Goal: Information Seeking & Learning: Learn about a topic

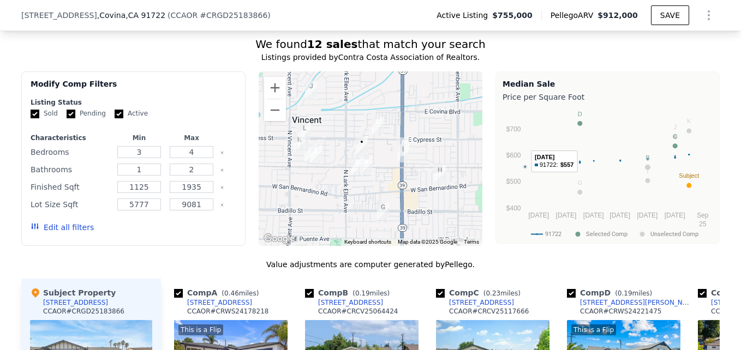
scroll to position [899, 0]
click at [266, 94] on button "Zoom in" at bounding box center [275, 89] width 22 height 22
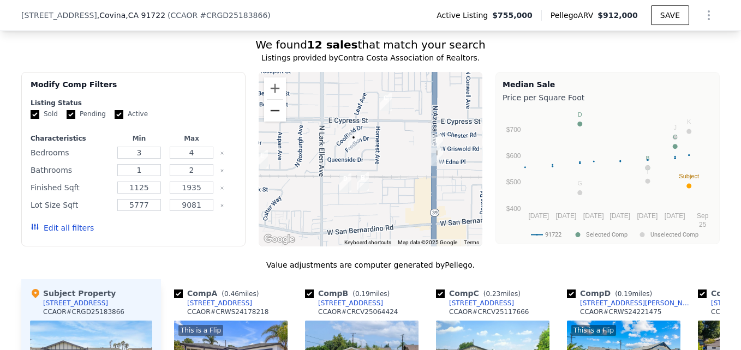
click at [273, 122] on button "Zoom out" at bounding box center [275, 111] width 22 height 22
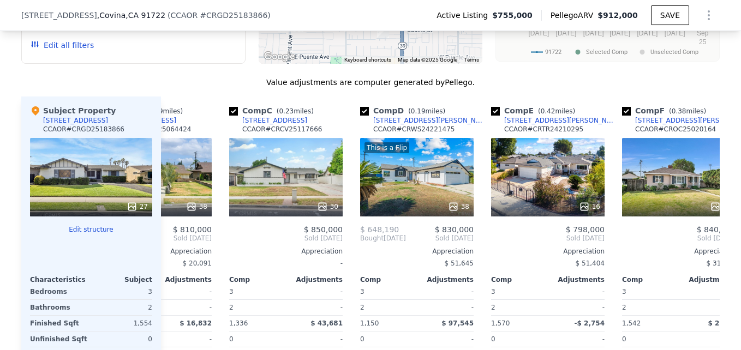
scroll to position [1080, 0]
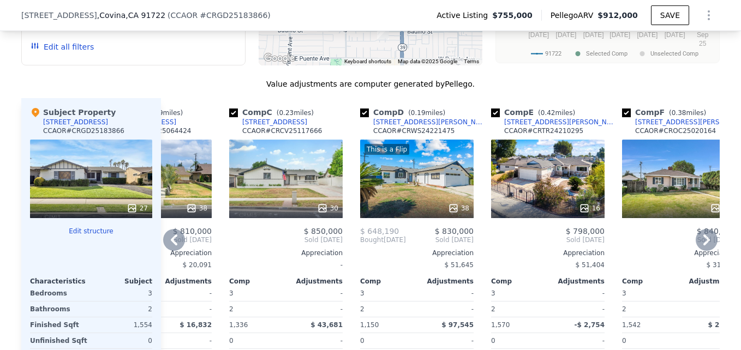
click at [317, 214] on icon at bounding box center [322, 208] width 11 height 11
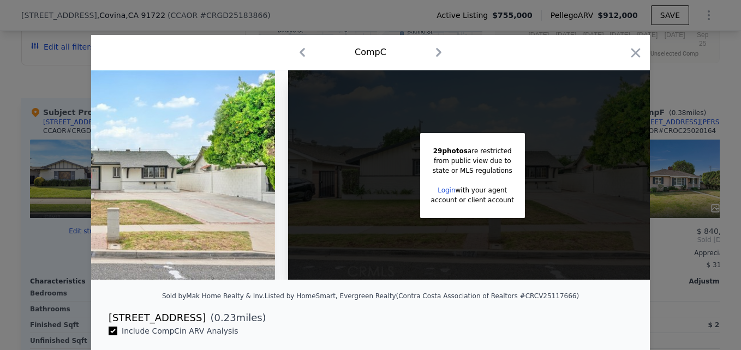
scroll to position [0, 186]
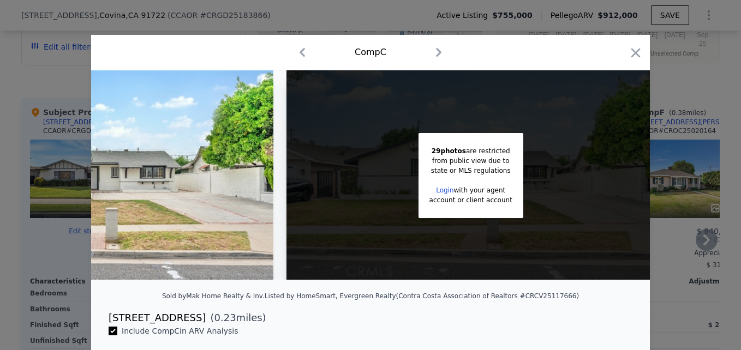
click at [638, 56] on icon "button" at bounding box center [635, 52] width 15 height 15
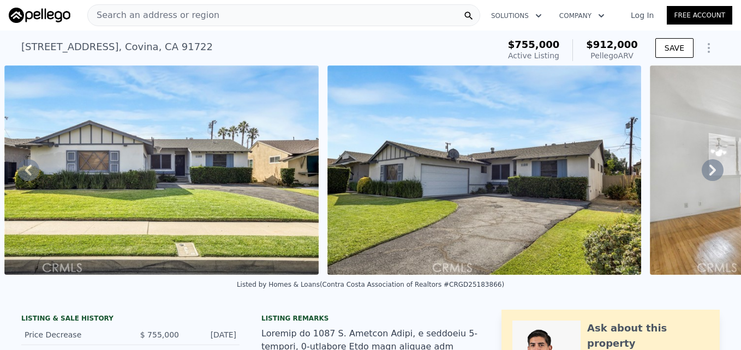
click at [120, 16] on span "Search an address or region" at bounding box center [154, 15] width 132 height 13
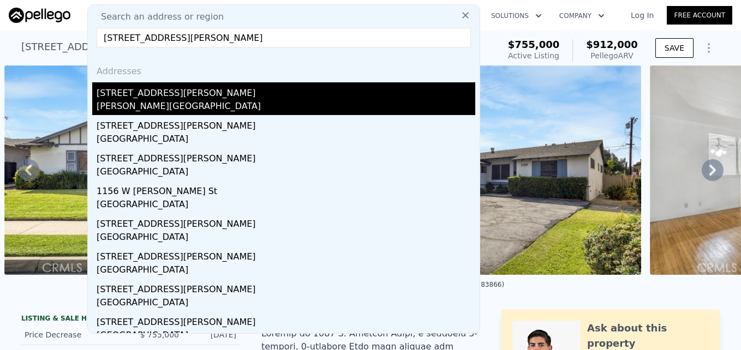
type input "16715 E Masline St, Covina, CA 91722"
click at [218, 105] on div "Vincent, CA 91722" at bounding box center [286, 107] width 379 height 15
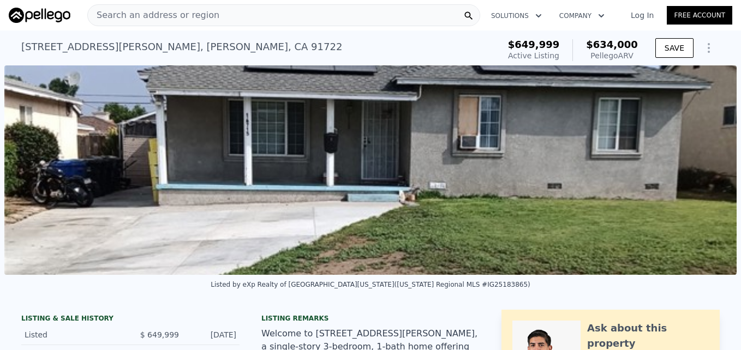
click at [155, 19] on span "Search an address or region" at bounding box center [154, 15] width 132 height 13
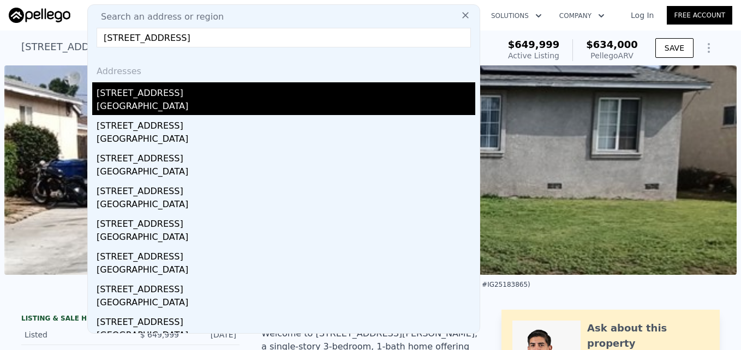
type input "17625 E Brookport St, Covina, CA 91722"
click at [244, 102] on div "Los Angeles County, CA 91722" at bounding box center [286, 107] width 379 height 15
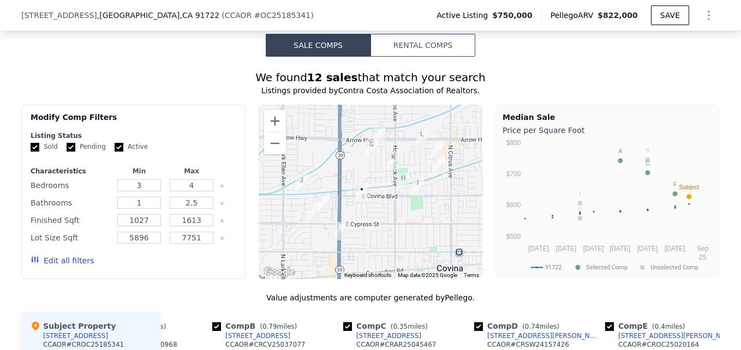
scroll to position [828, 0]
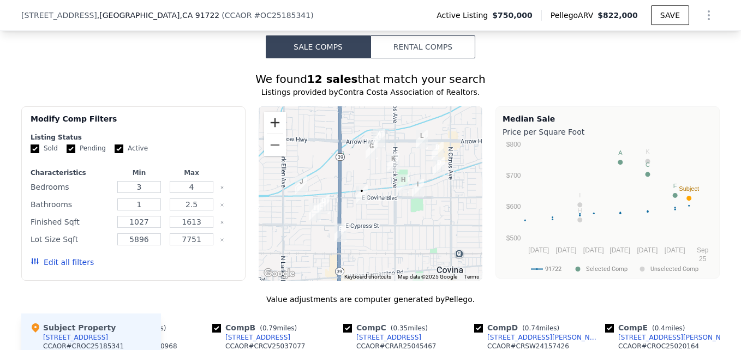
click at [279, 134] on button "Zoom in" at bounding box center [275, 123] width 22 height 22
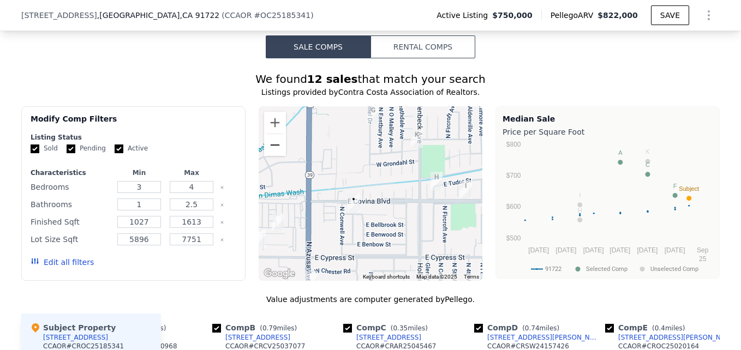
click at [274, 151] on button "Zoom out" at bounding box center [275, 145] width 22 height 22
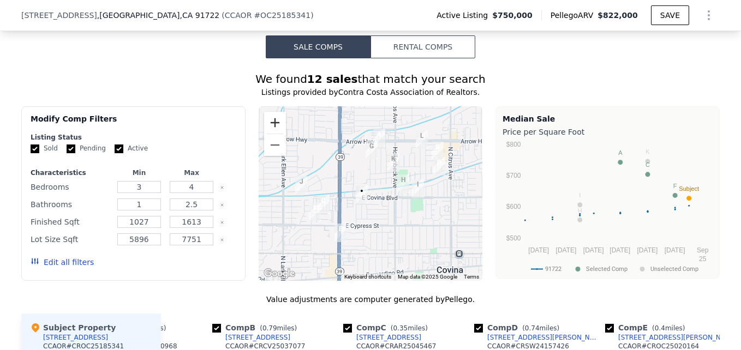
click at [272, 132] on button "Zoom in" at bounding box center [275, 123] width 22 height 22
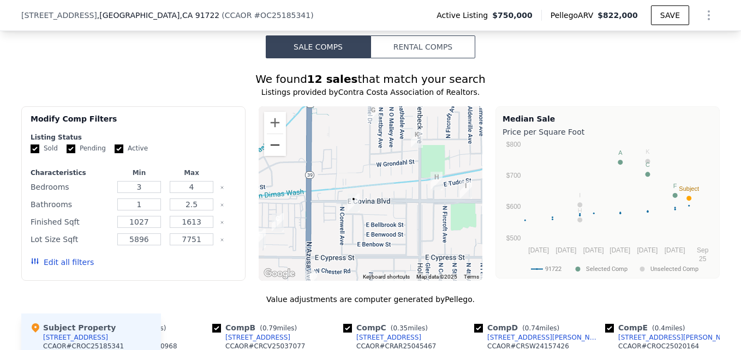
click at [267, 156] on button "Zoom out" at bounding box center [275, 145] width 22 height 22
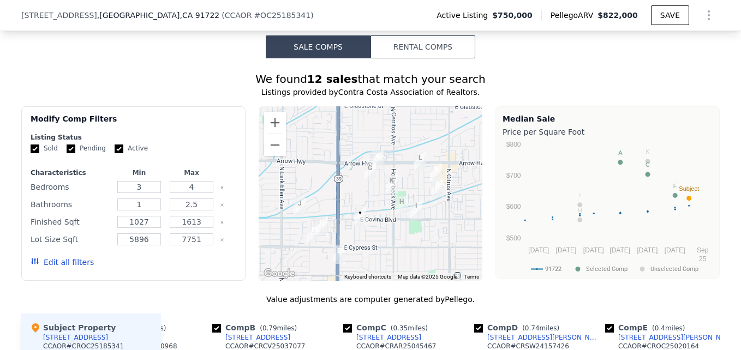
drag, startPoint x: 325, startPoint y: 183, endPoint x: 324, endPoint y: 202, distance: 18.6
click at [324, 202] on div at bounding box center [371, 193] width 224 height 175
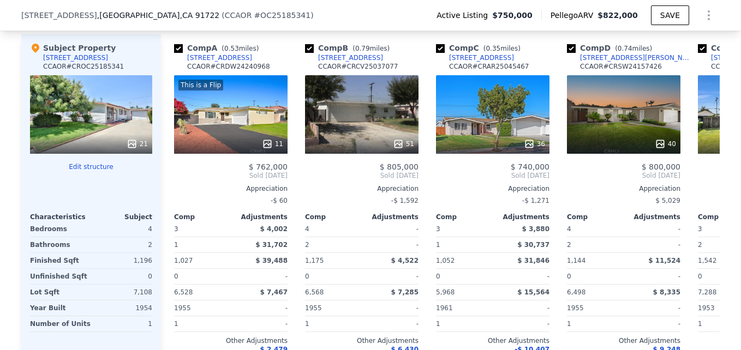
scroll to position [1108, 0]
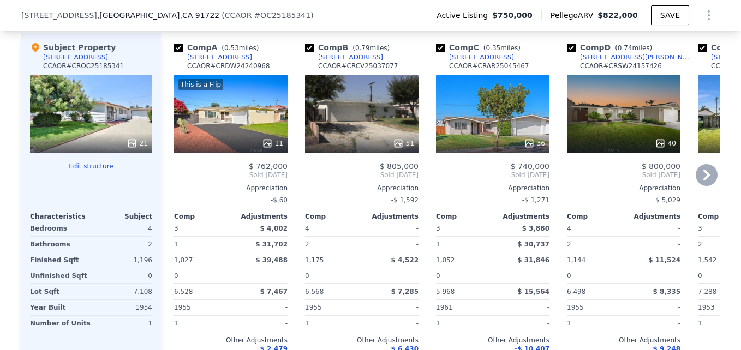
click at [232, 143] on div at bounding box center [231, 144] width 114 height 20
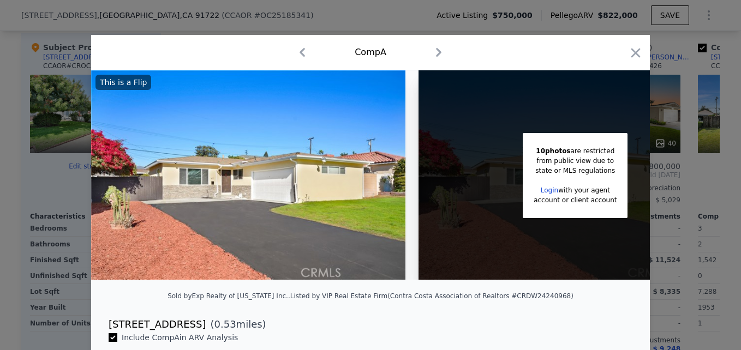
scroll to position [0, 87]
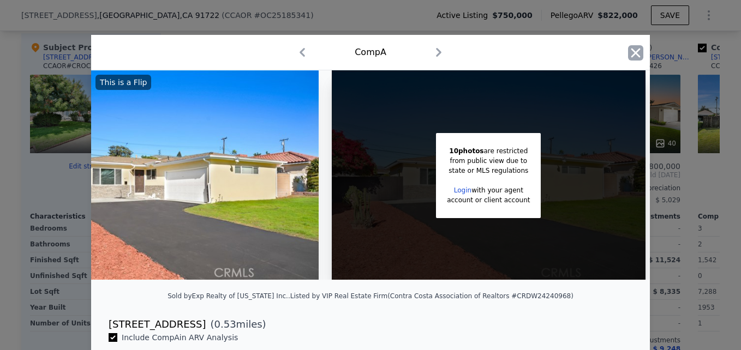
click at [632, 49] on icon "button" at bounding box center [635, 52] width 15 height 15
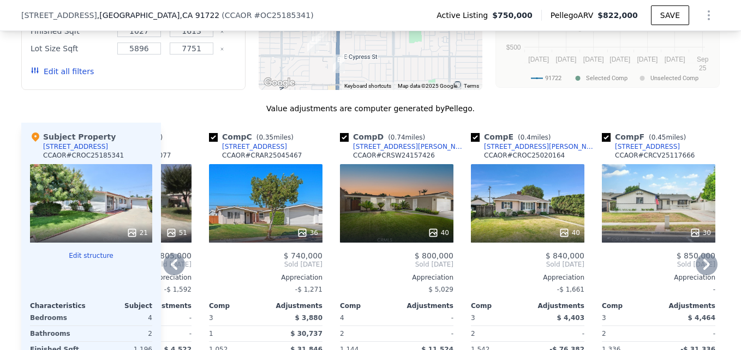
scroll to position [1018, 0]
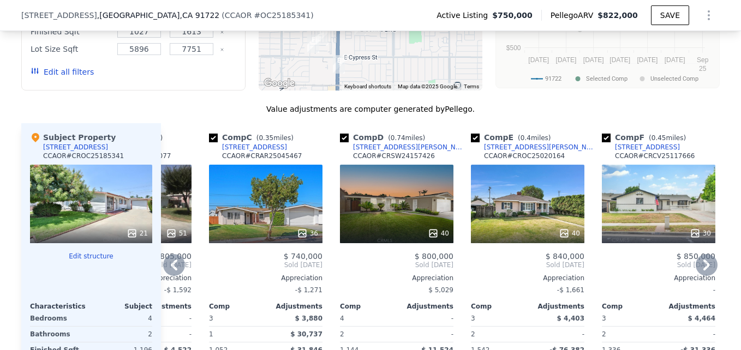
click at [272, 200] on div "36" at bounding box center [266, 204] width 114 height 79
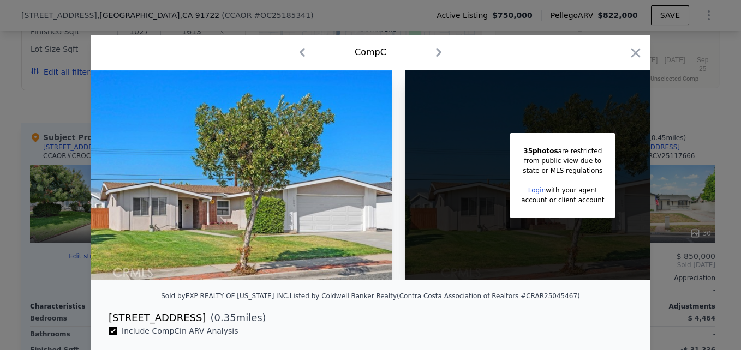
scroll to position [0, 14]
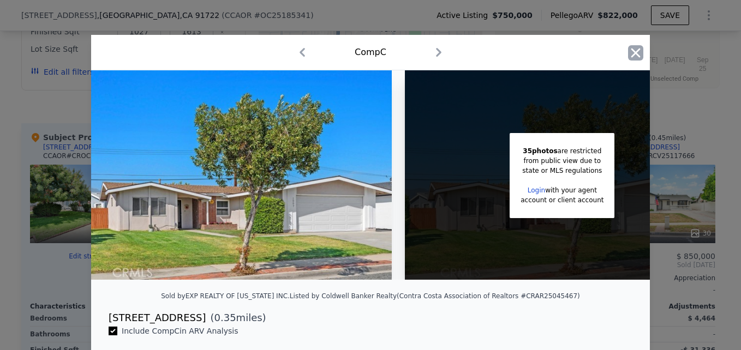
click at [628, 47] on icon "button" at bounding box center [635, 52] width 15 height 15
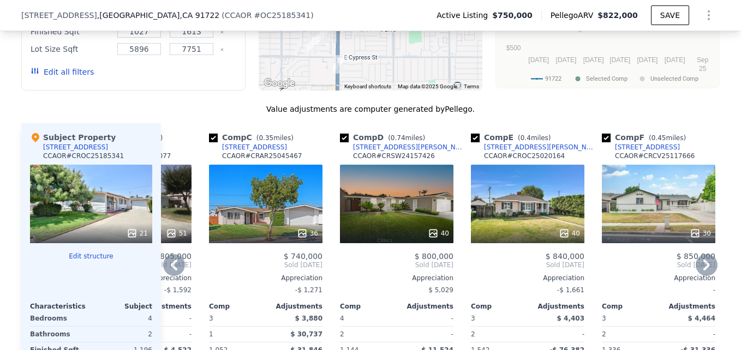
click at [249, 152] on div "[STREET_ADDRESS]" at bounding box center [254, 147] width 65 height 9
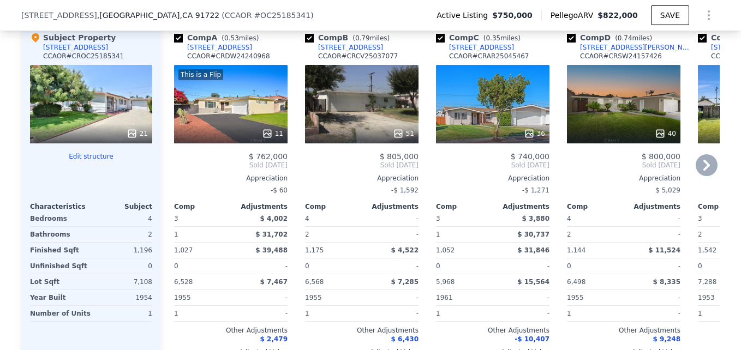
click at [401, 106] on div "51" at bounding box center [362, 104] width 114 height 79
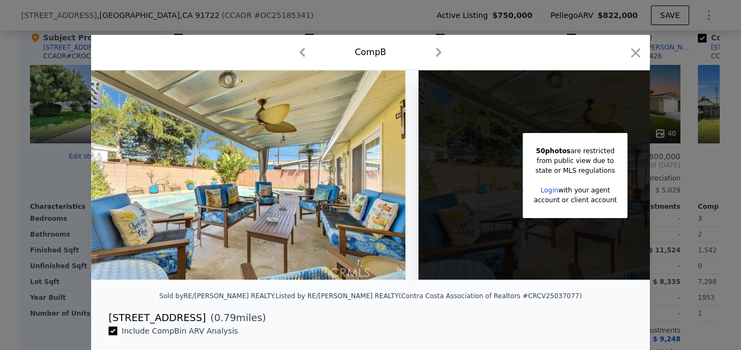
scroll to position [0, 87]
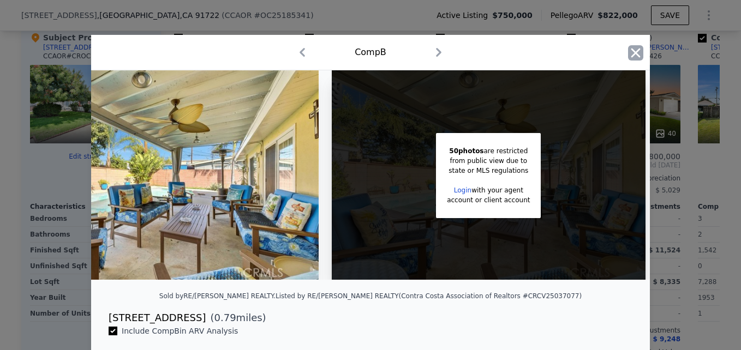
click at [639, 49] on icon "button" at bounding box center [635, 52] width 15 height 15
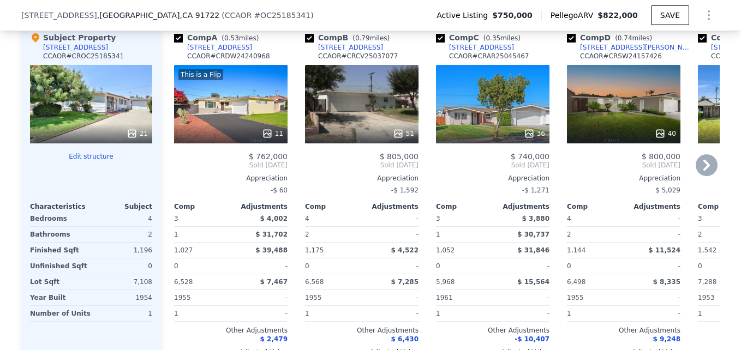
click at [332, 52] on div "175 W Devanah St" at bounding box center [350, 47] width 65 height 9
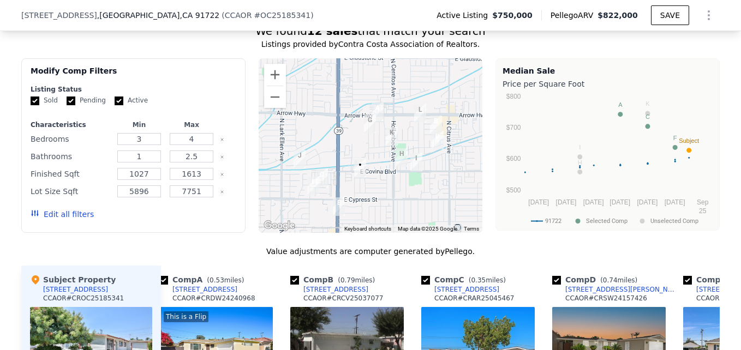
scroll to position [875, 0]
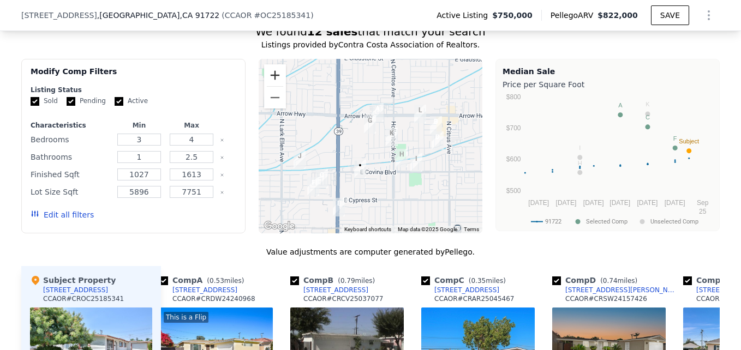
click at [273, 82] on button "Zoom in" at bounding box center [275, 75] width 22 height 22
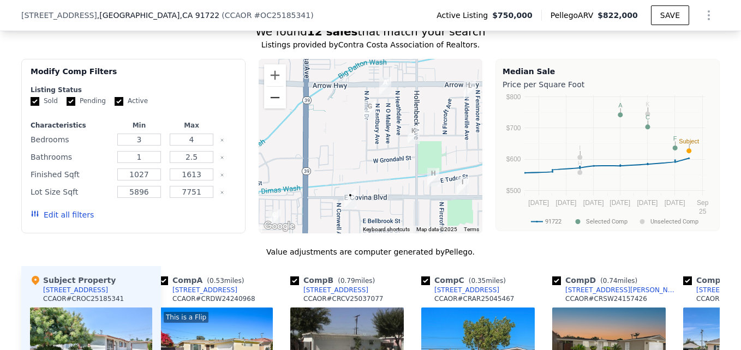
click at [267, 108] on button "Zoom out" at bounding box center [275, 98] width 22 height 22
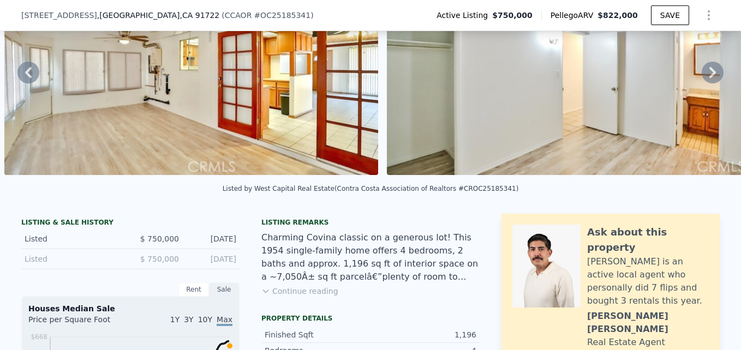
scroll to position [0, 0]
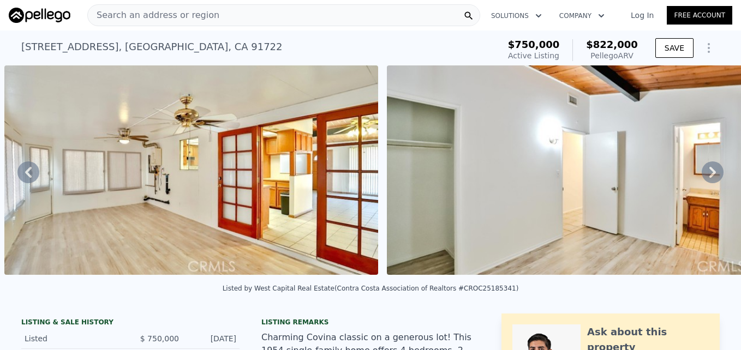
click at [241, 13] on div "Search an address or region" at bounding box center [283, 15] width 393 height 22
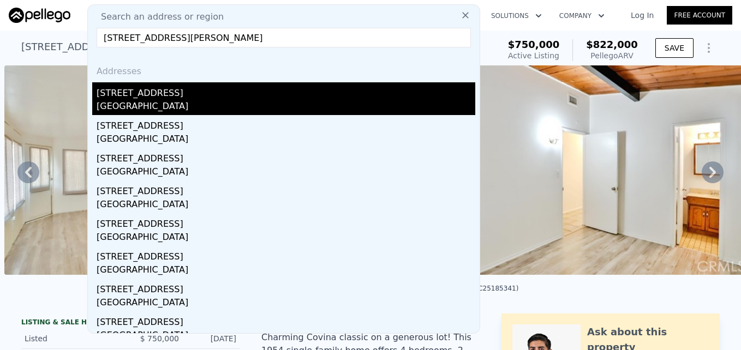
type input "18565 E Gallarno Dr, Covina, CA 91722"
click at [212, 98] on div "18565 E Gallarno Dr" at bounding box center [286, 90] width 379 height 17
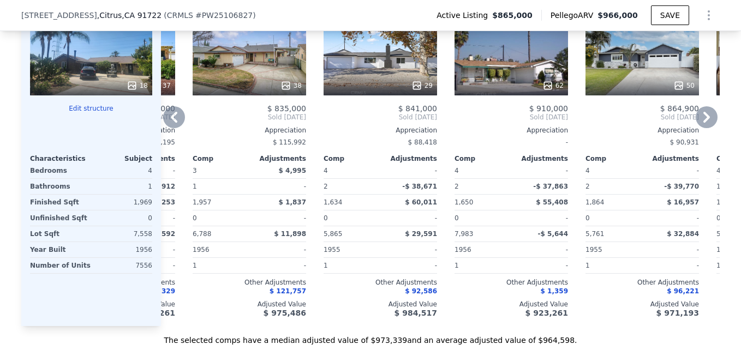
scroll to position [1168, 0]
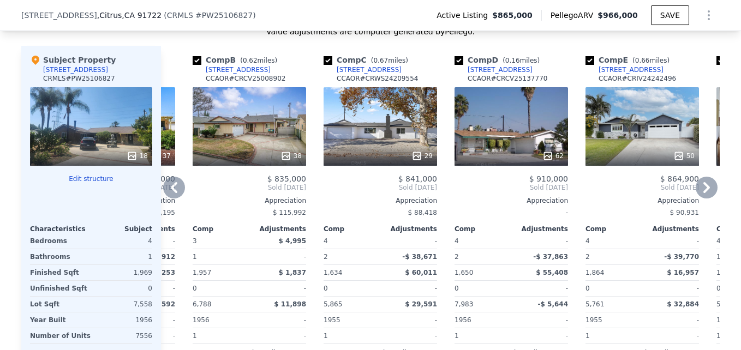
click at [268, 155] on div at bounding box center [250, 156] width 114 height 20
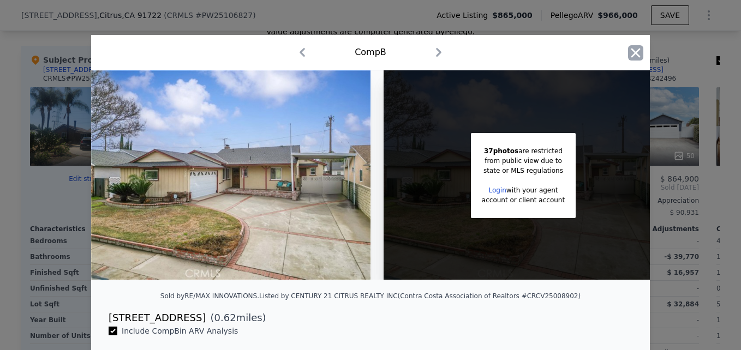
click at [638, 57] on icon "button" at bounding box center [635, 52] width 15 height 15
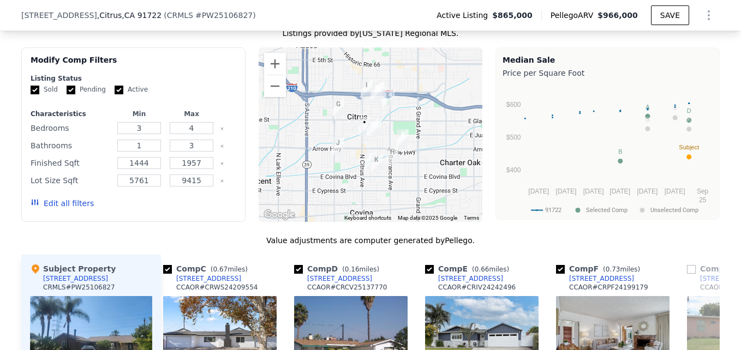
scroll to position [961, 0]
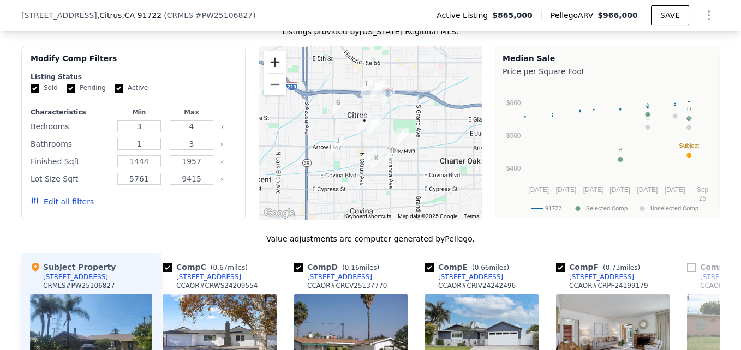
click at [266, 67] on button "Zoom in" at bounding box center [275, 62] width 22 height 22
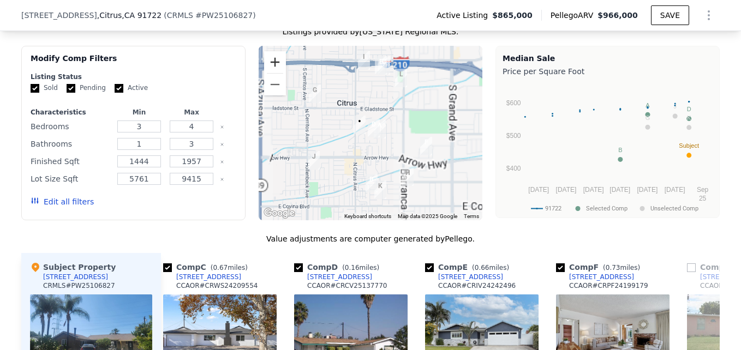
click at [266, 67] on button "Zoom in" at bounding box center [275, 62] width 22 height 22
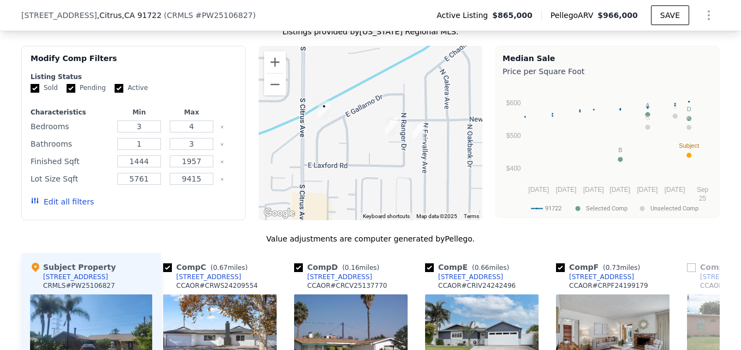
drag, startPoint x: 367, startPoint y: 164, endPoint x: 381, endPoint y: 114, distance: 51.9
click at [381, 114] on div at bounding box center [371, 133] width 224 height 175
click at [274, 93] on button "Zoom out" at bounding box center [275, 85] width 22 height 22
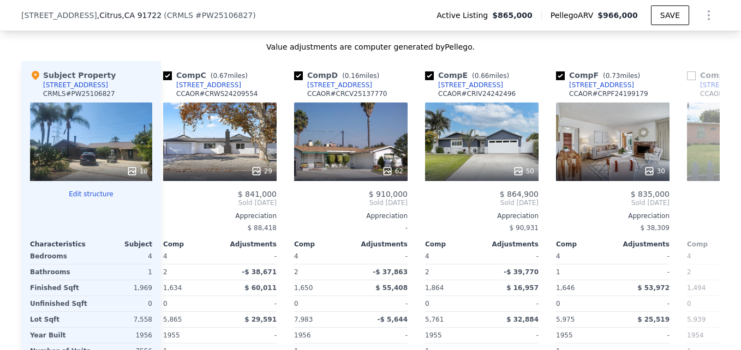
scroll to position [1154, 0]
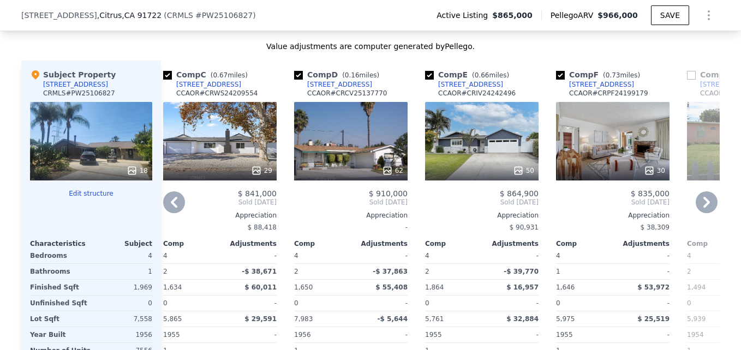
click at [356, 145] on div "62" at bounding box center [351, 141] width 114 height 79
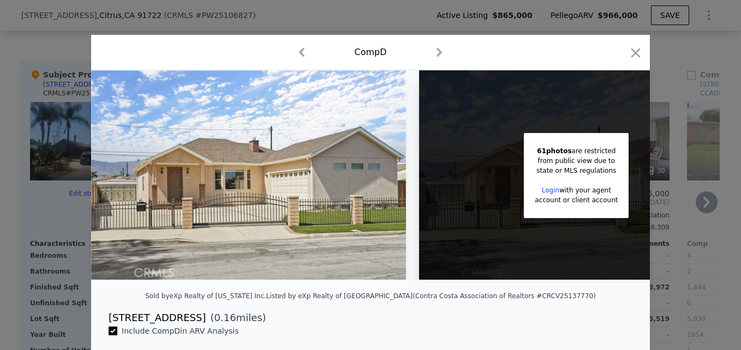
scroll to position [0, 88]
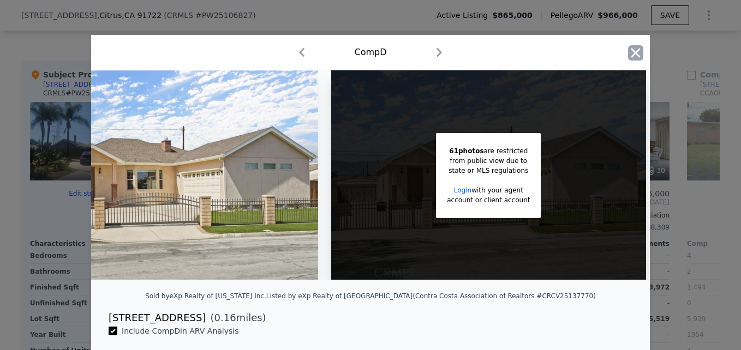
click at [632, 52] on icon "button" at bounding box center [636, 52] width 9 height 9
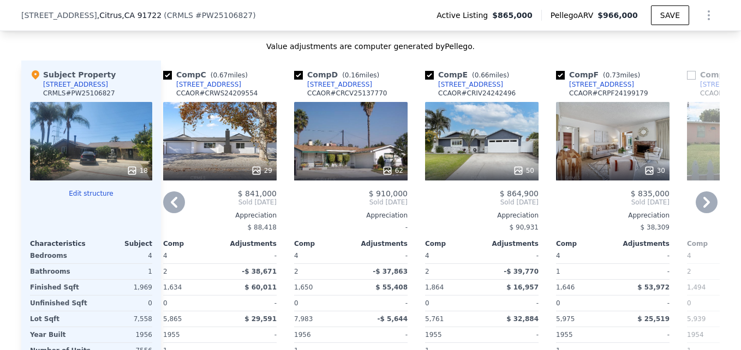
click at [319, 89] on div "18651 E Weather Rd" at bounding box center [339, 84] width 65 height 9
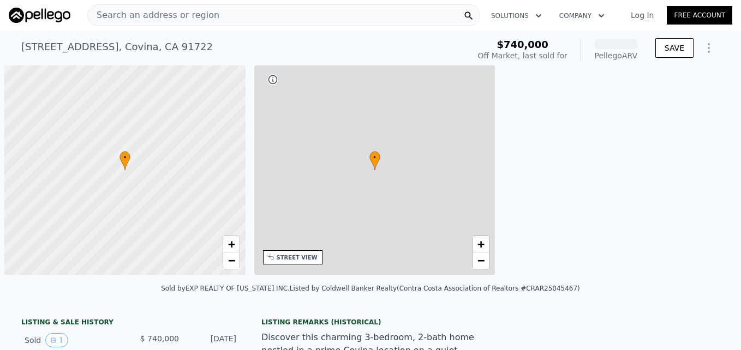
scroll to position [0, 4]
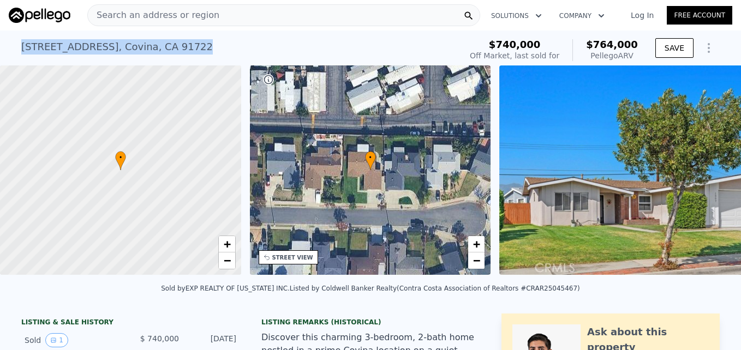
drag, startPoint x: 101, startPoint y: 43, endPoint x: 192, endPoint y: 44, distance: 91.2
click at [192, 44] on div "[STREET_ADDRESS] Sold [DATE] for $740k (~ARV $764k )" at bounding box center [239, 50] width 436 height 31
drag, startPoint x: 192, startPoint y: 44, endPoint x: 166, endPoint y: 46, distance: 26.3
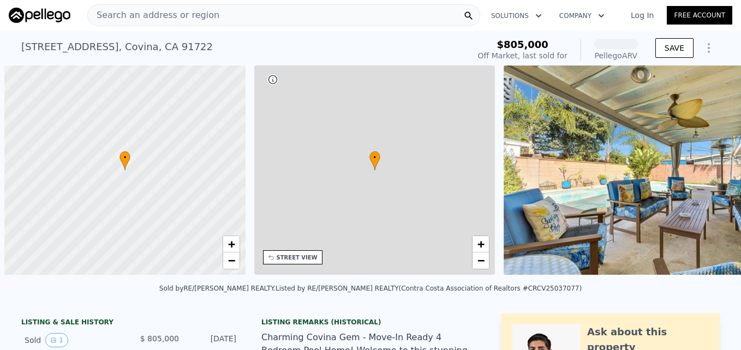
scroll to position [0, 4]
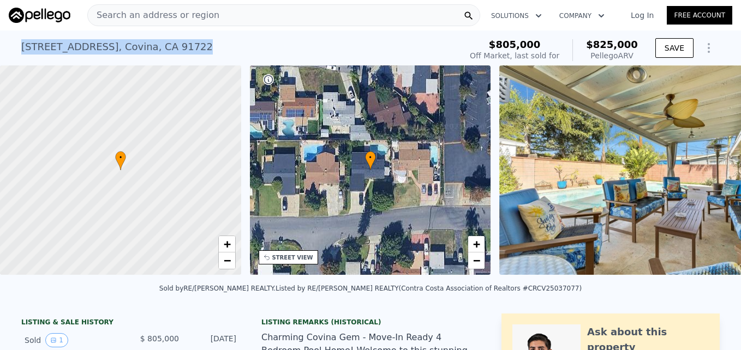
drag, startPoint x: 15, startPoint y: 46, endPoint x: 186, endPoint y: 56, distance: 171.1
click at [186, 56] on div "175 W Devanah St , Covina , CA 91722 Sold Apr 2025 for $805k (~ARV $825k ) $805…" at bounding box center [370, 48] width 741 height 35
drag, startPoint x: 186, startPoint y: 56, endPoint x: 157, endPoint y: 48, distance: 29.9
copy div "175 W Devanah St , Covina , CA 91722"
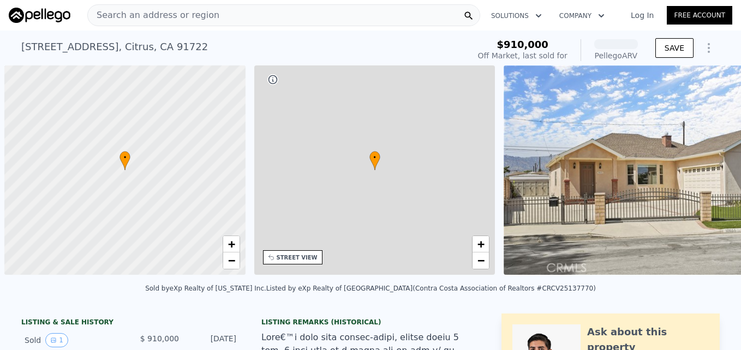
scroll to position [0, 4]
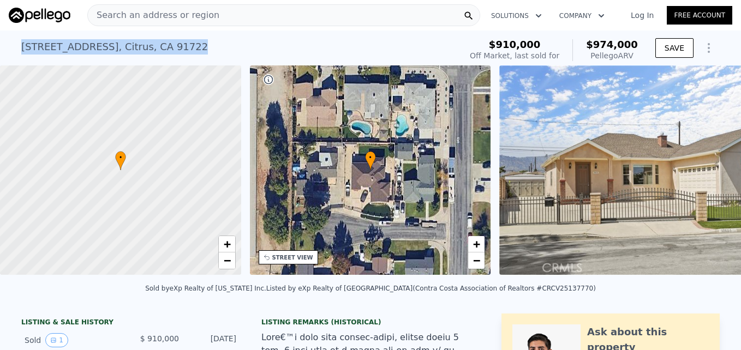
drag, startPoint x: 10, startPoint y: 40, endPoint x: 191, endPoint y: 44, distance: 181.3
click at [191, 44] on div "18651 E Weather Rd , Citrus , CA 91722 Sold Jul 2025 for $910k (~ARV $974k ) $9…" at bounding box center [370, 48] width 741 height 35
drag, startPoint x: 191, startPoint y: 44, endPoint x: 169, endPoint y: 49, distance: 22.8
copy div "18651 E Weather Rd , Citrus , CA 91722"
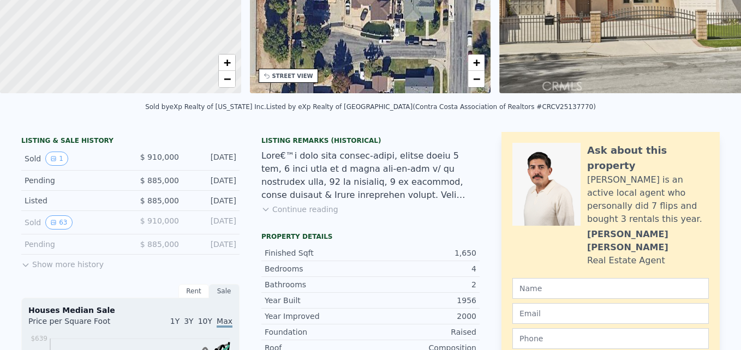
scroll to position [0, 0]
